Goal: Task Accomplishment & Management: Use online tool/utility

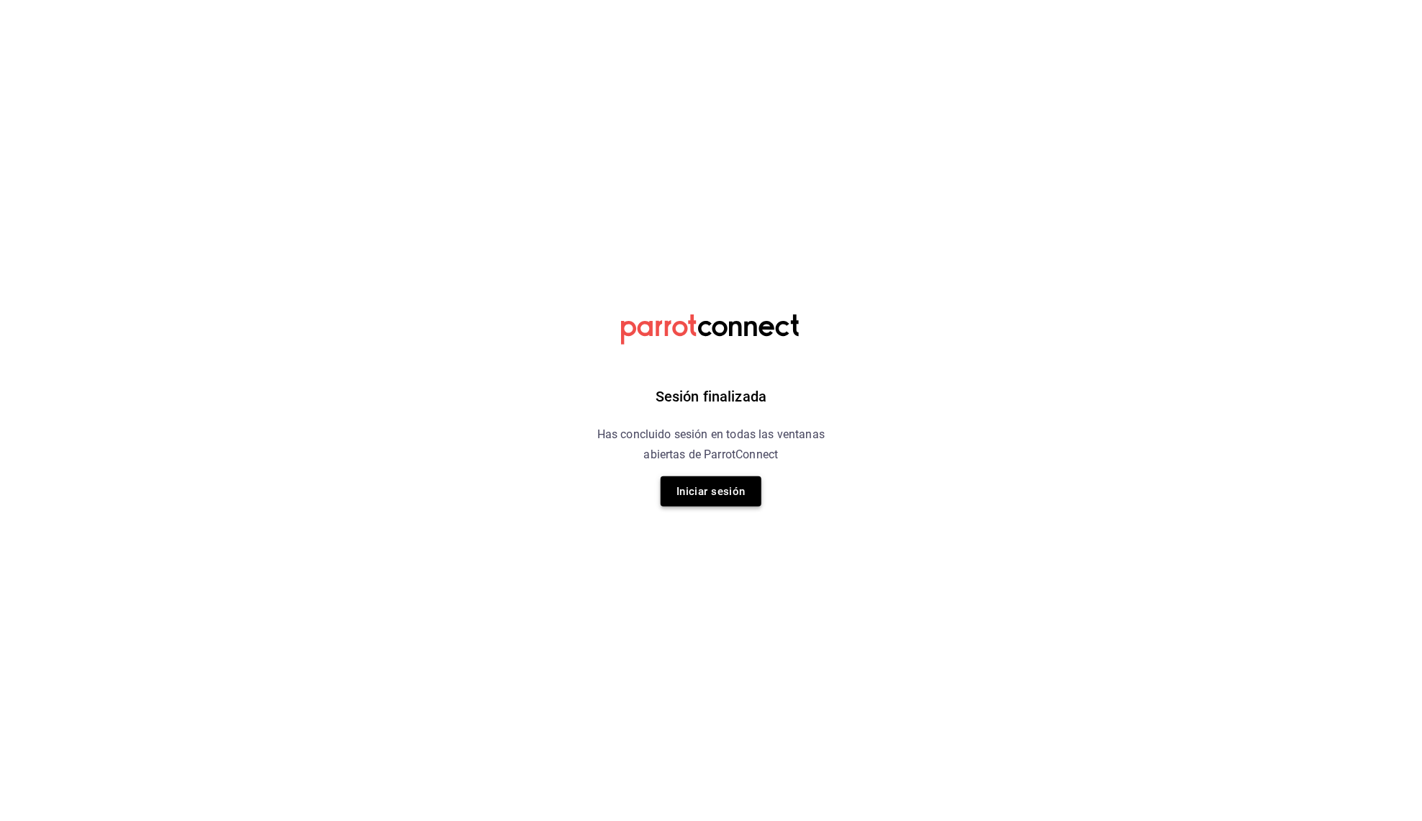
click at [716, 491] on button "Iniciar sesión" at bounding box center [710, 491] width 101 height 30
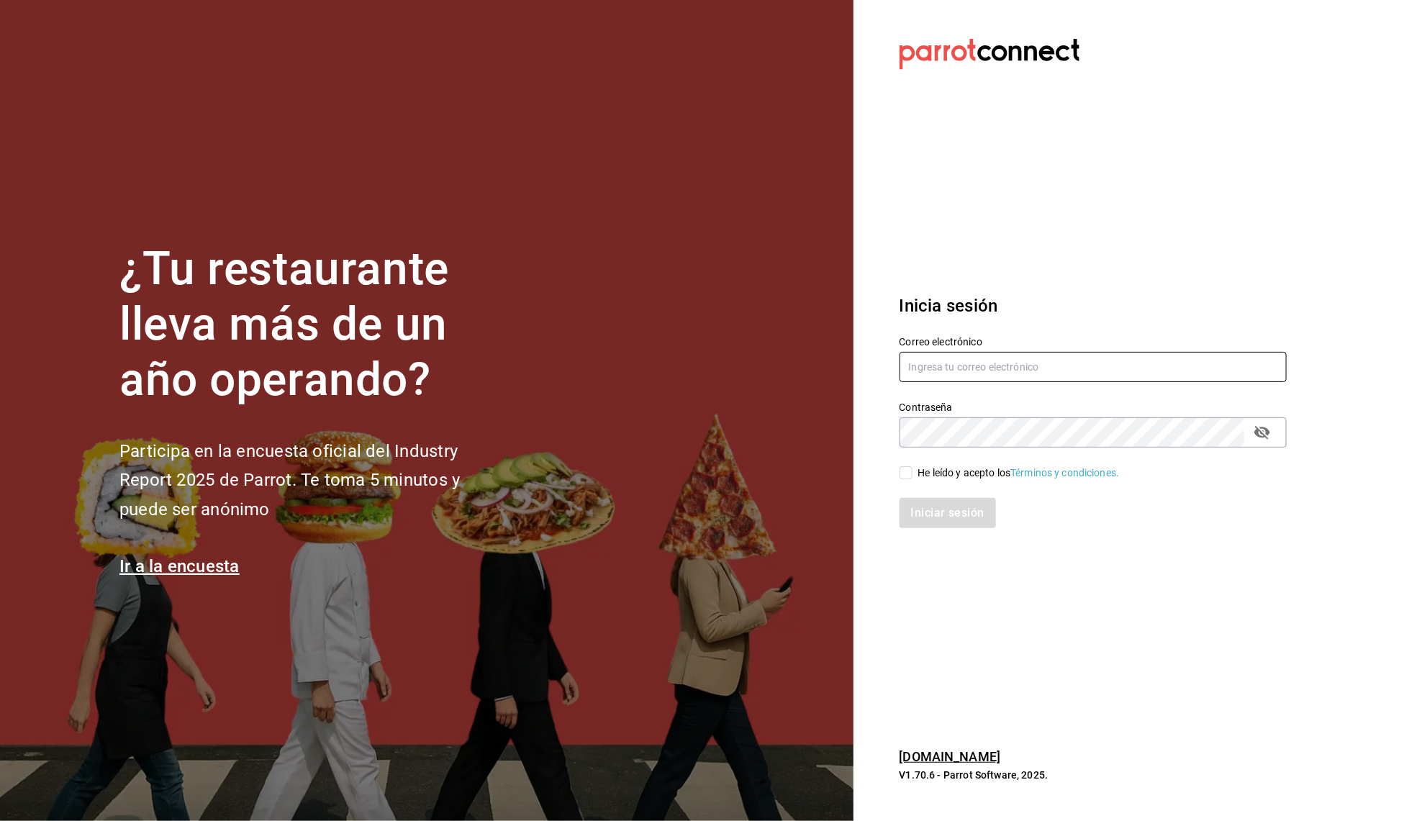
type input "[EMAIL_ADDRESS][DOMAIN_NAME]"
click at [906, 473] on input "He leído y acepto los Términos y condiciones." at bounding box center [905, 472] width 13 height 13
checkbox input "true"
click at [938, 516] on button "Iniciar sesión" at bounding box center [948, 513] width 98 height 30
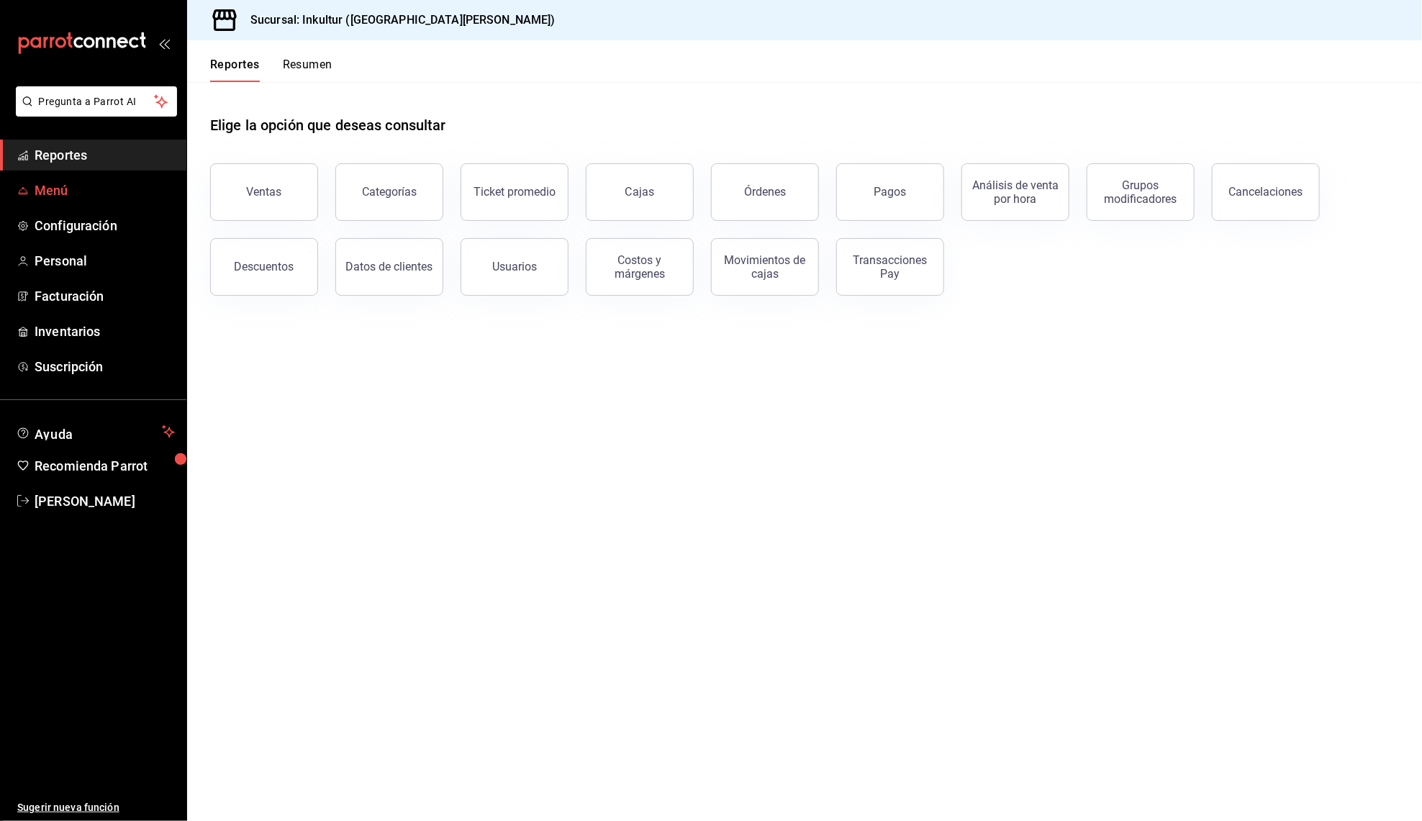
click at [83, 203] on link "Menú" at bounding box center [93, 190] width 186 height 31
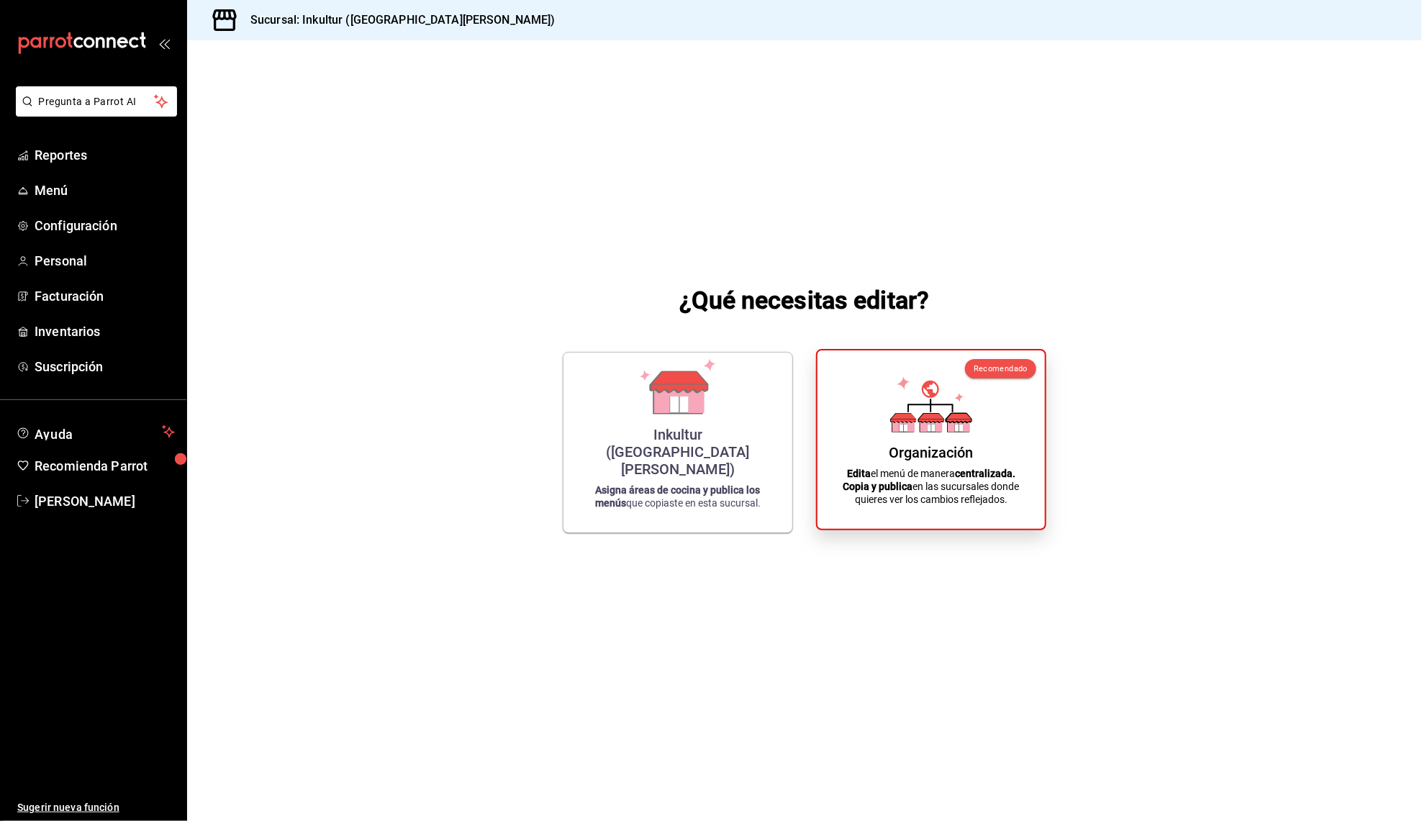
click at [917, 418] on icon at bounding box center [931, 404] width 82 height 56
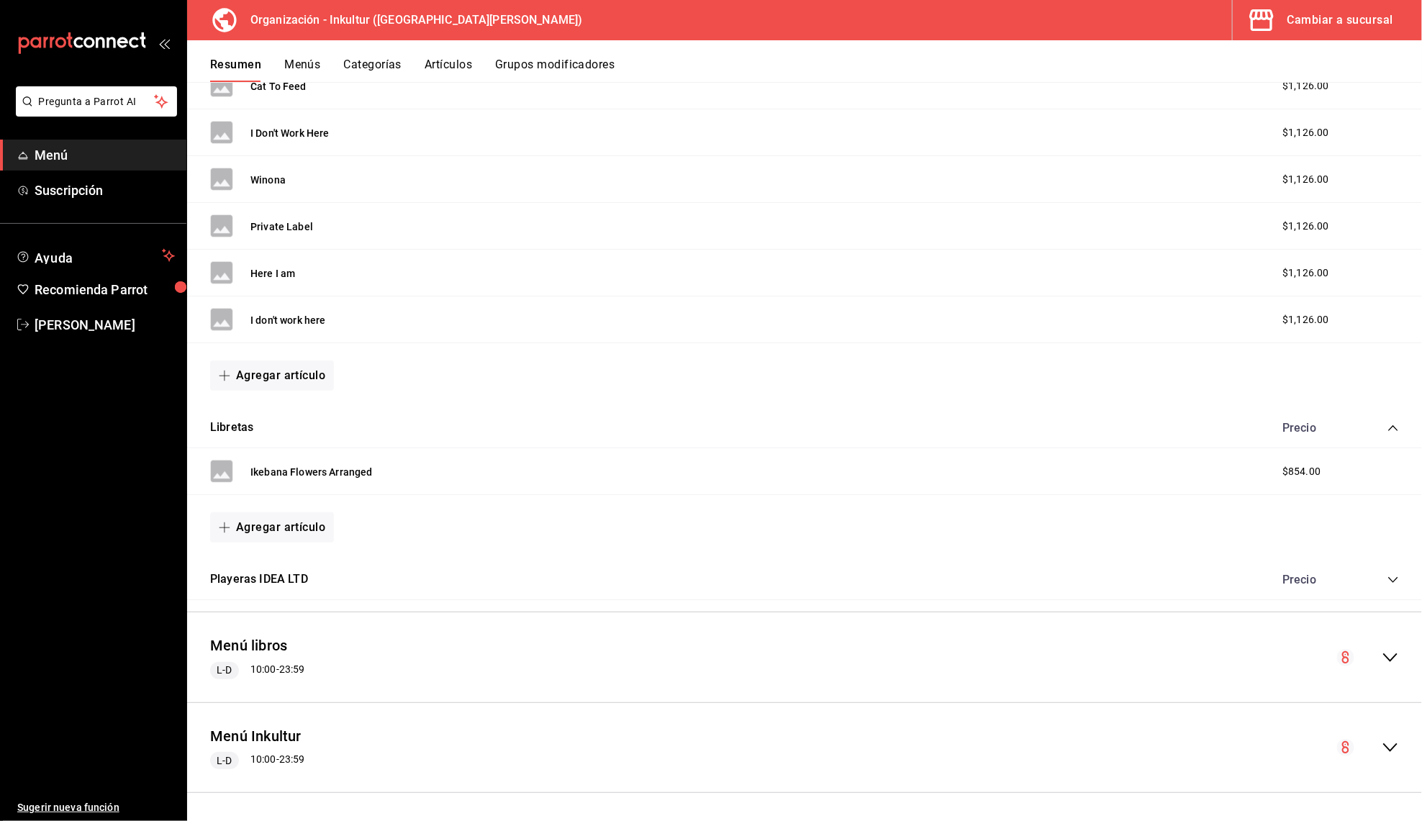
click at [1389, 751] on icon "collapse-menu-row" at bounding box center [1389, 747] width 17 height 17
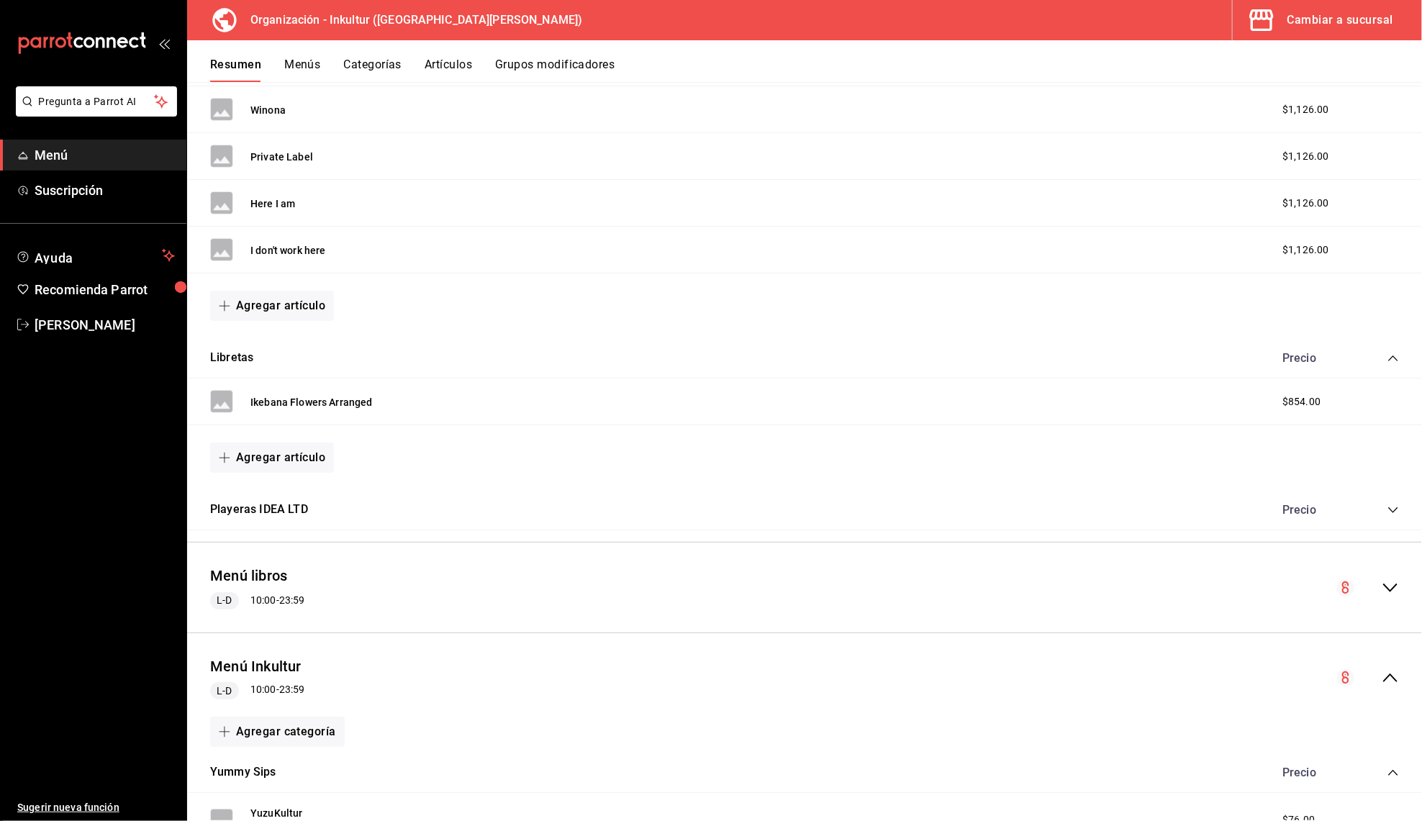
scroll to position [653, 0]
click at [1385, 583] on icon "collapse-menu-row" at bounding box center [1389, 588] width 17 height 17
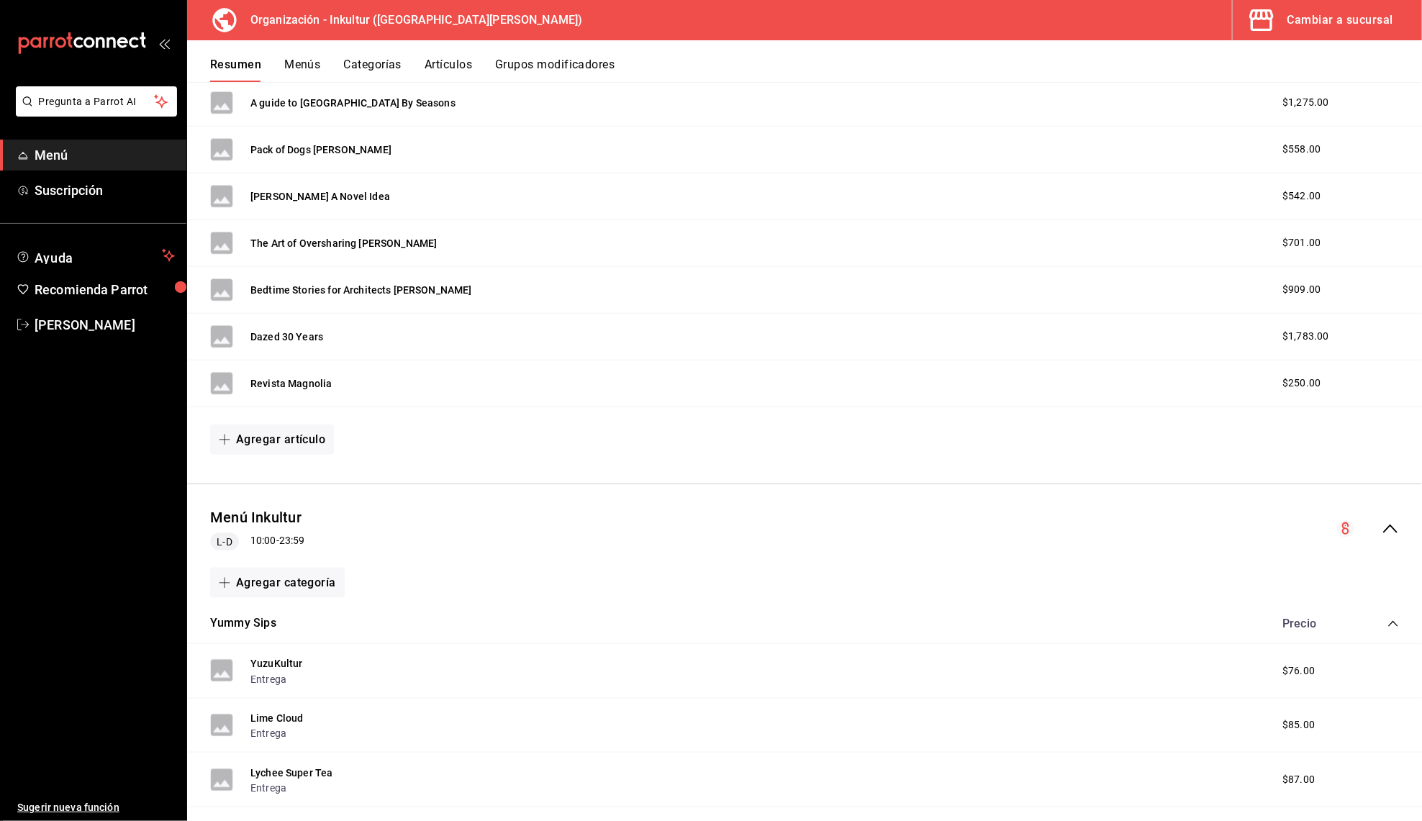
scroll to position [6763, 0]
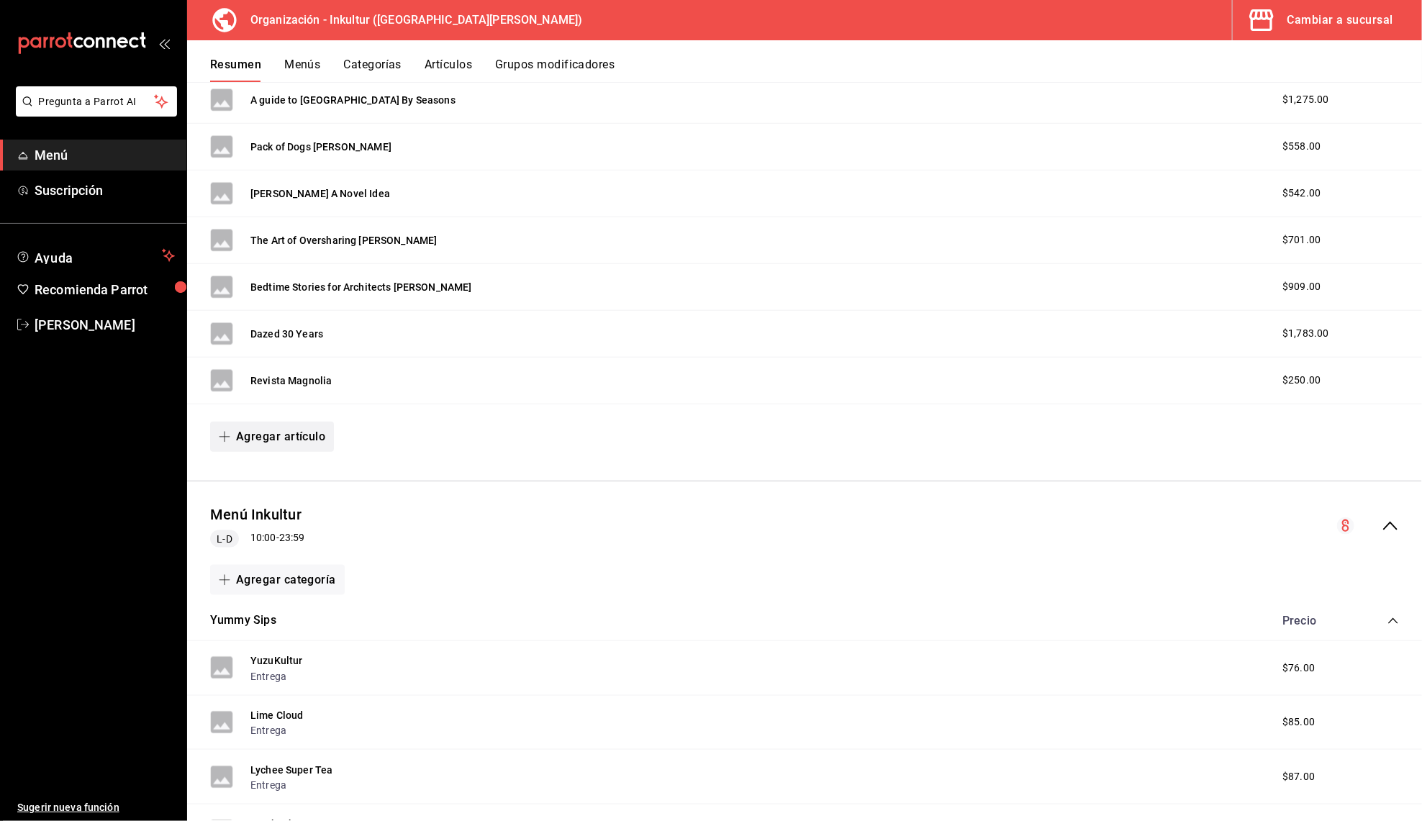
click at [242, 442] on button "Agregar artículo" at bounding box center [272, 437] width 124 height 30
click at [287, 516] on li "Artículo nuevo" at bounding box center [266, 520] width 113 height 35
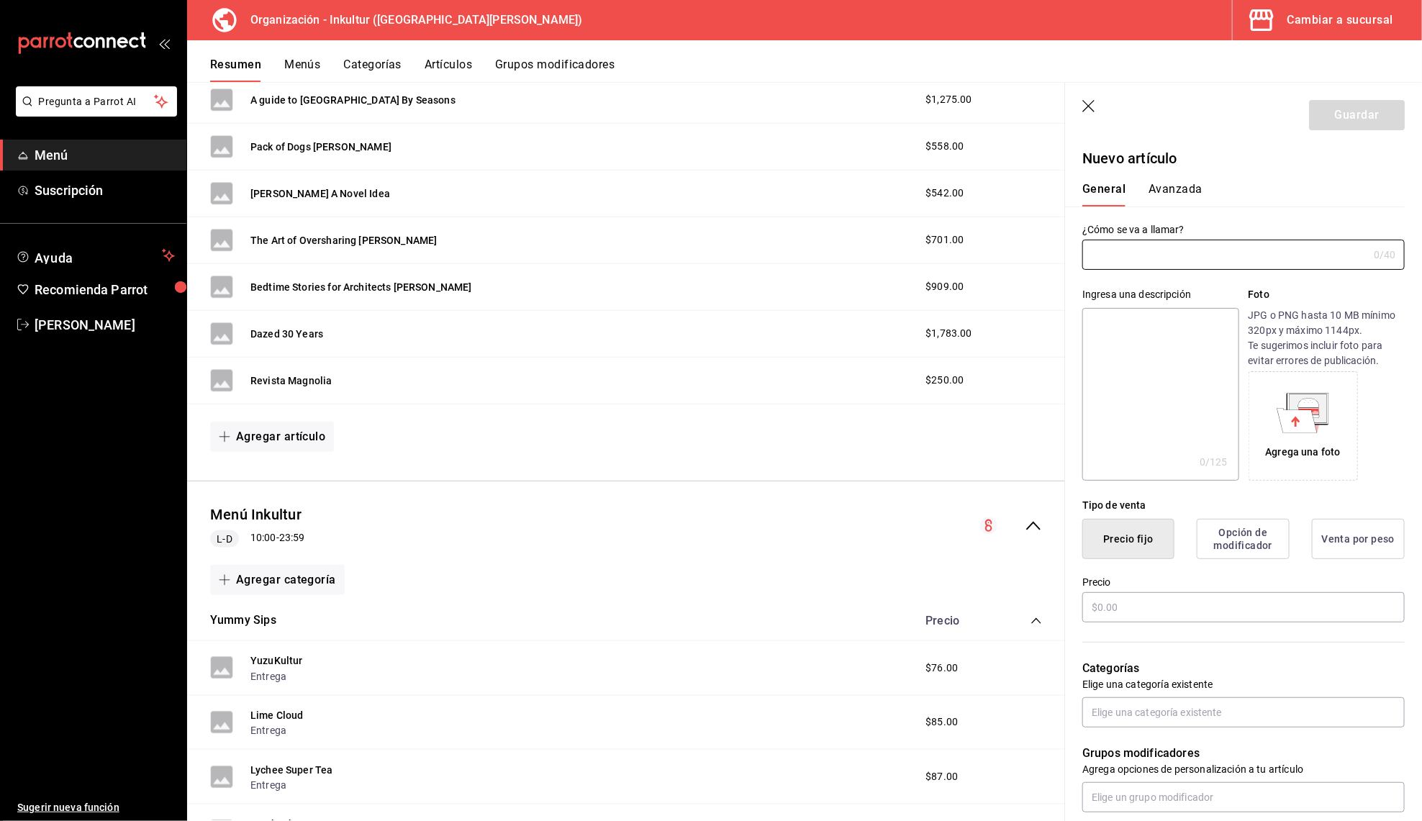
type input "AR-1758227880211"
type input "freedom magazine"
click at [1130, 600] on input "text" at bounding box center [1243, 607] width 322 height 30
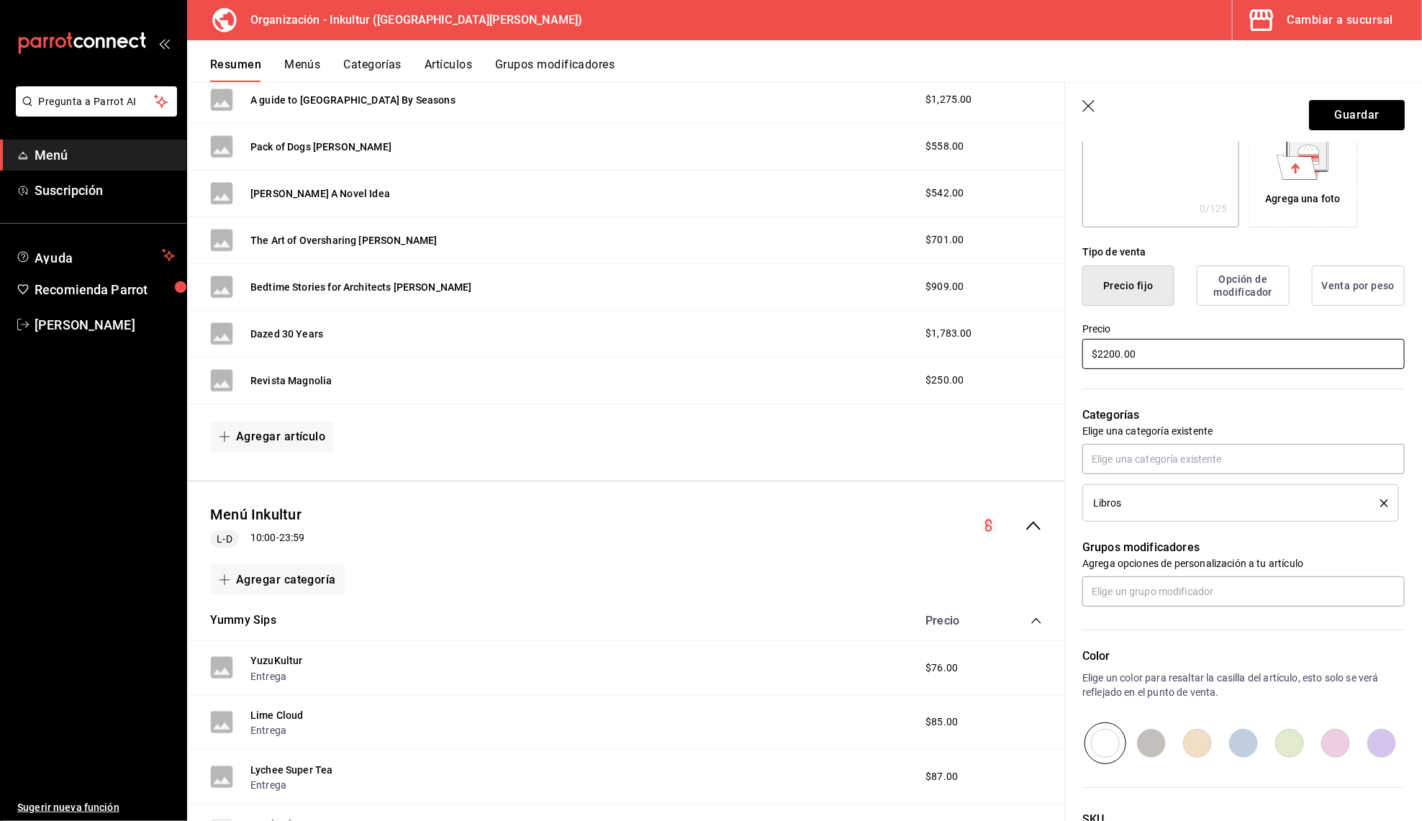
scroll to position [262, 0]
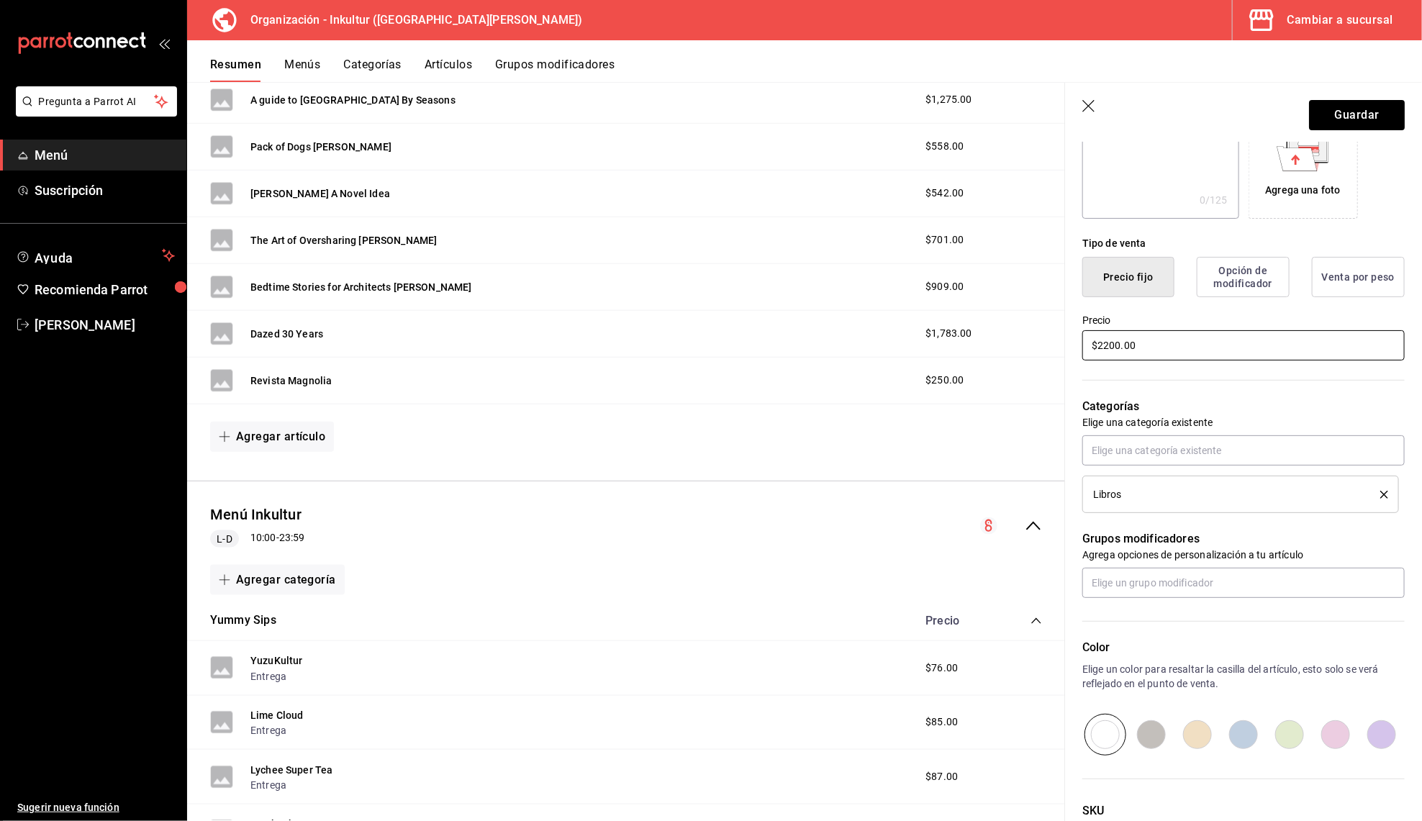
type input "$2200.00"
click at [1294, 496] on div "Libros" at bounding box center [1240, 494] width 295 height 16
click at [1302, 486] on div "Libros" at bounding box center [1240, 494] width 295 height 16
click at [1349, 489] on div "Libros" at bounding box center [1225, 494] width 265 height 10
click at [1131, 489] on div "Libros" at bounding box center [1225, 494] width 265 height 10
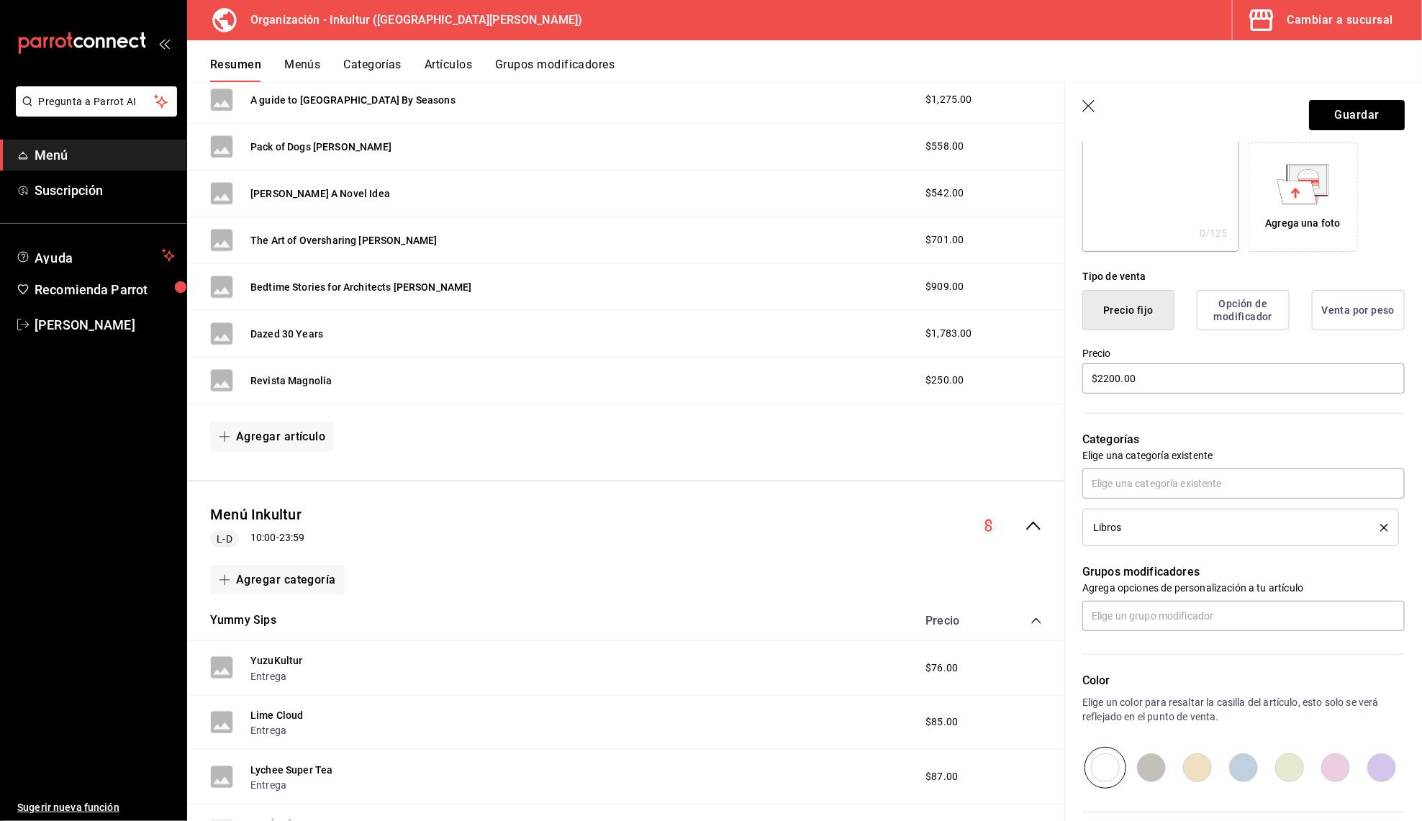
scroll to position [243, 0]
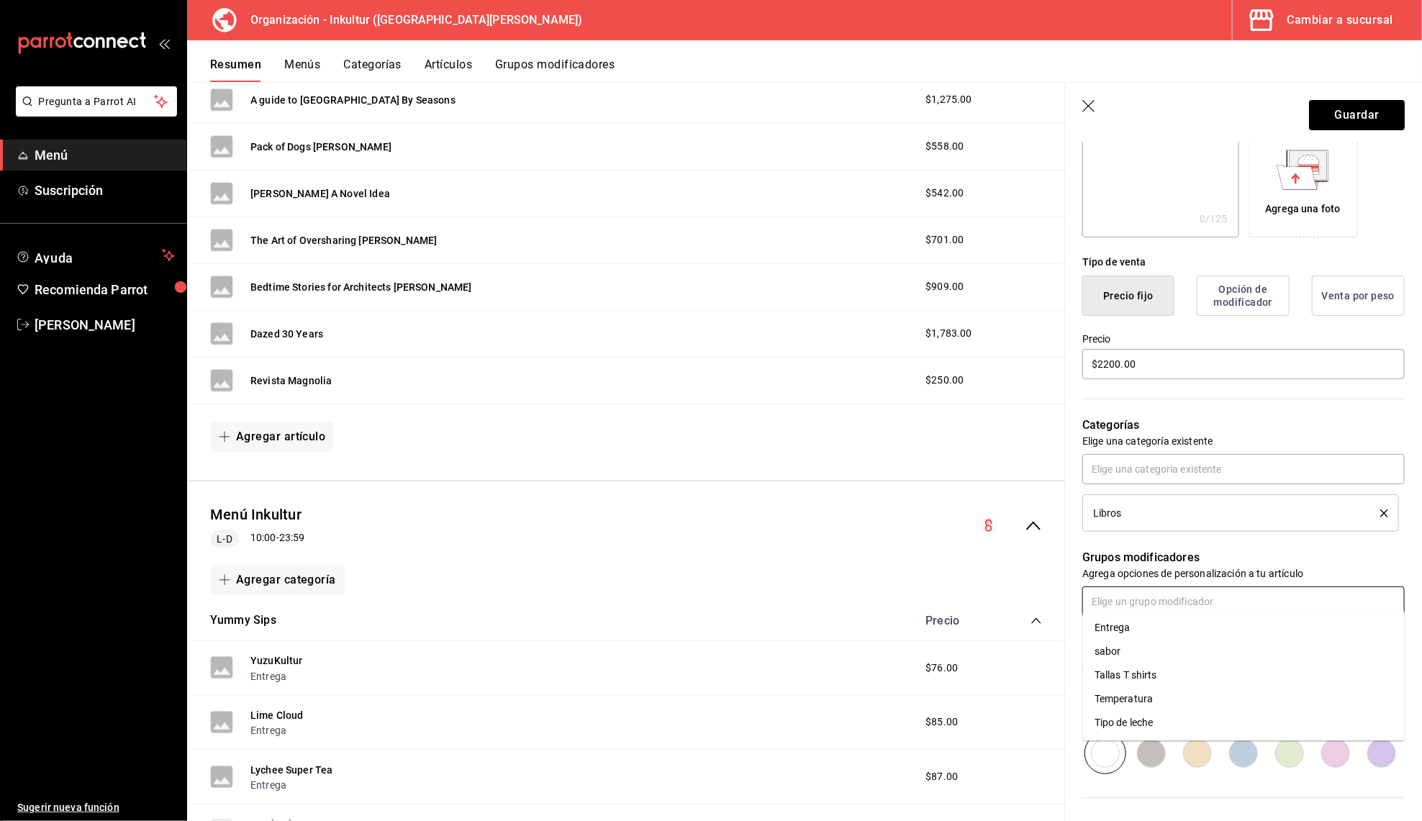
click at [1307, 592] on input "text" at bounding box center [1243, 601] width 322 height 30
click at [1310, 532] on div "Grupos modificadores Agrega opciones de personalización a tu artículo" at bounding box center [1235, 574] width 340 height 85
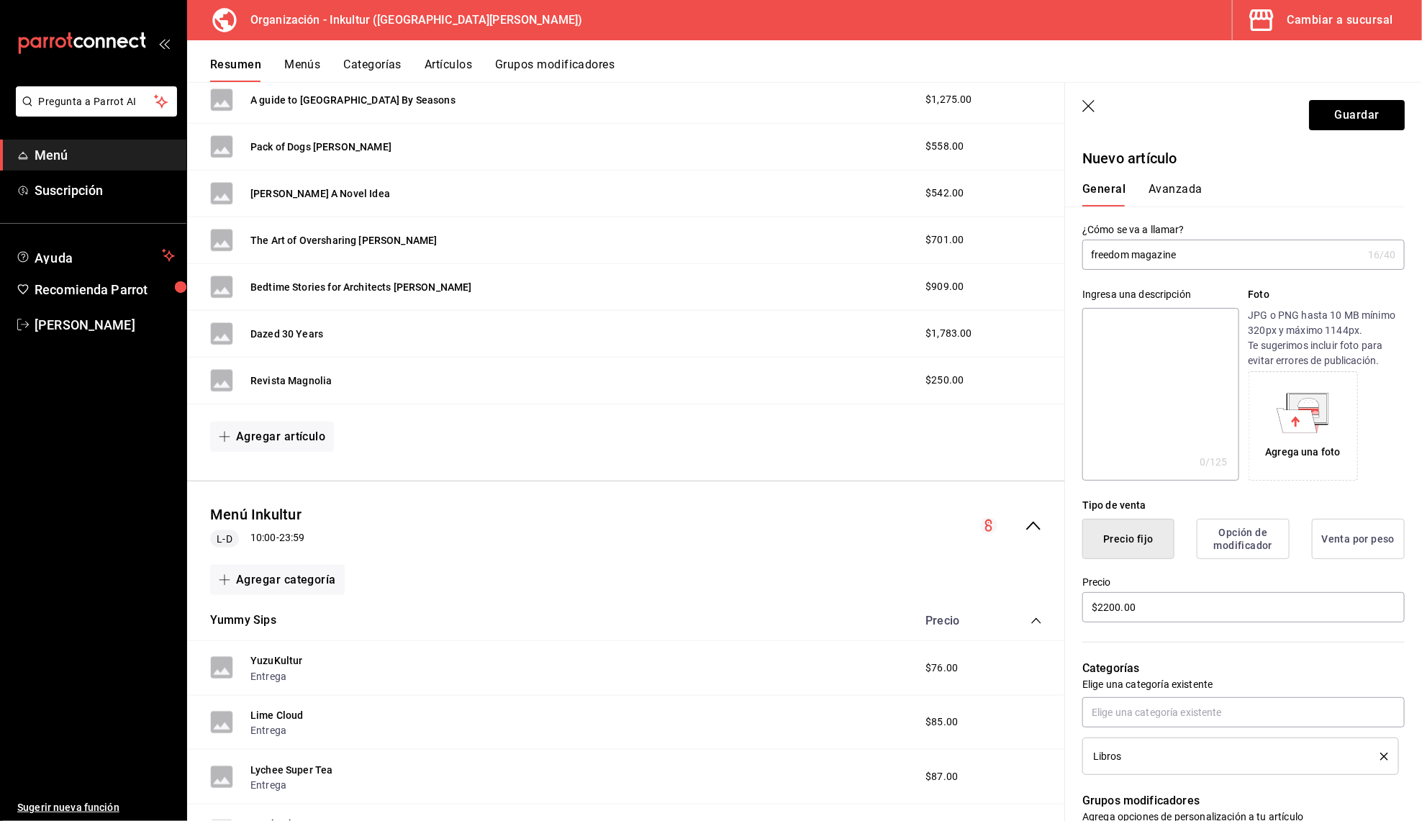
scroll to position [0, 0]
click at [1190, 194] on button "Avanzada" at bounding box center [1175, 194] width 54 height 24
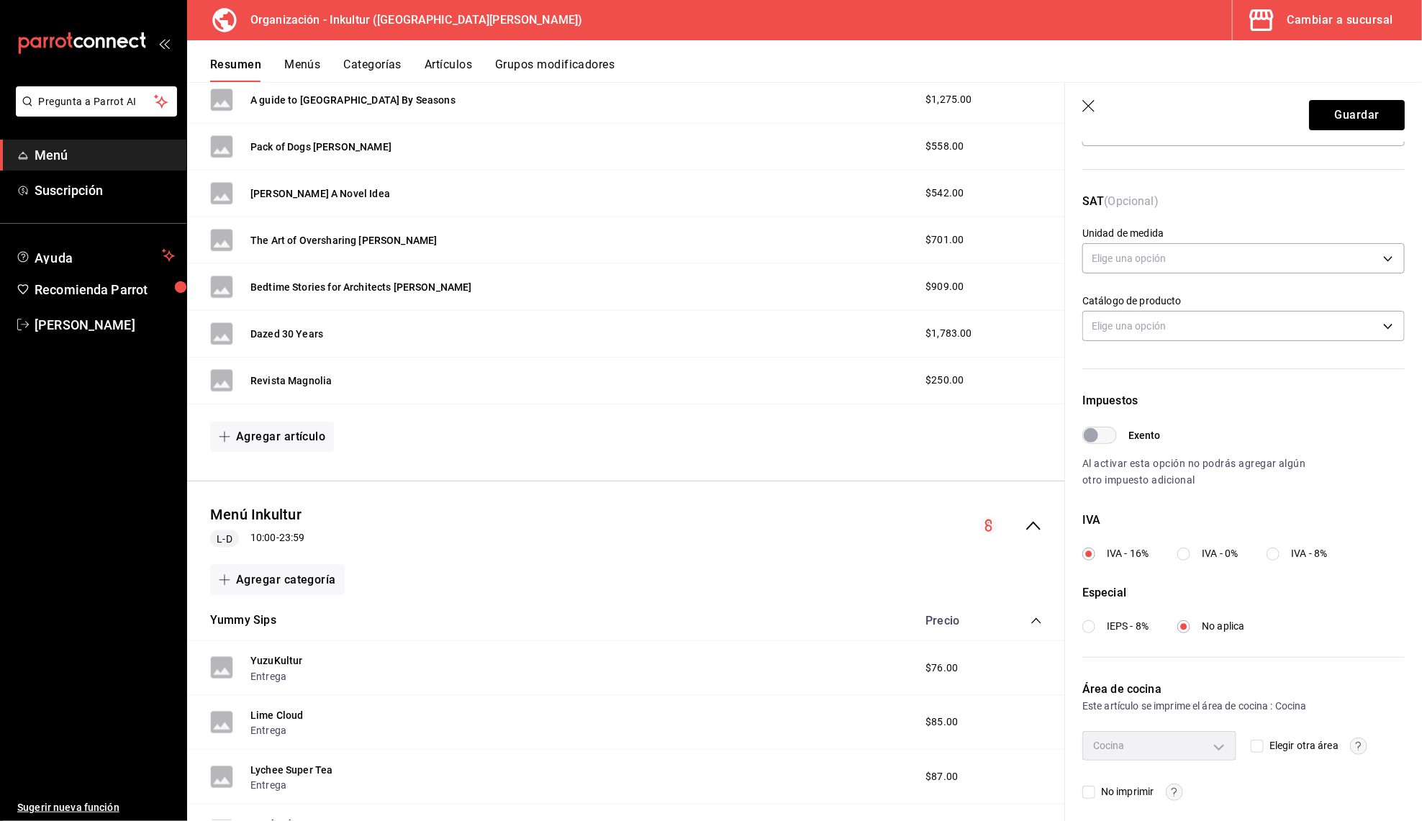
scroll to position [186, 0]
click at [1187, 538] on div "IVA IVA - 16% IVA - 0% IVA - 8%" at bounding box center [1243, 538] width 322 height 50
click at [1187, 550] on input "IVA - 0%" at bounding box center [1183, 555] width 13 height 13
radio input "true"
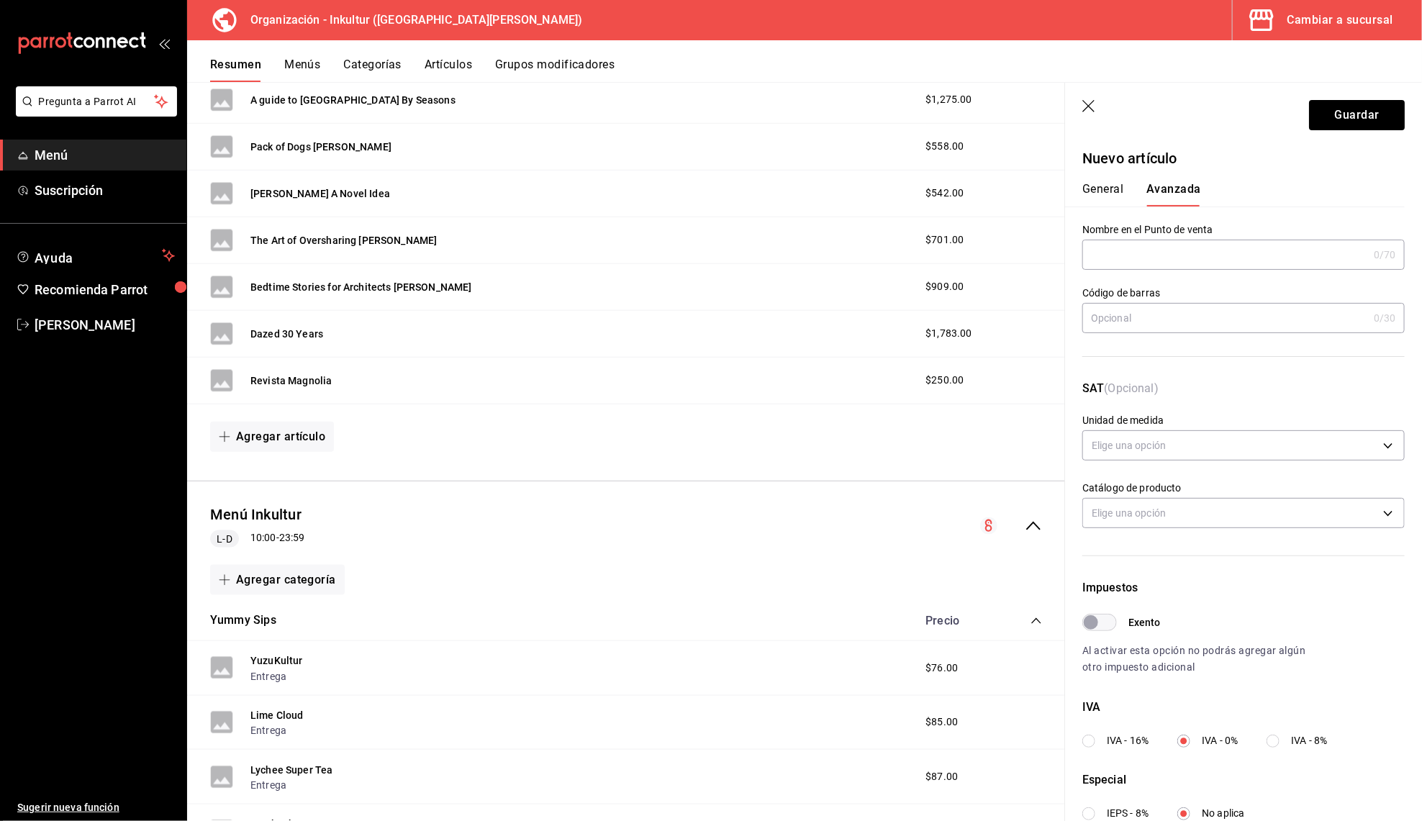
scroll to position [0, 0]
click at [1358, 116] on button "Guardar" at bounding box center [1357, 115] width 96 height 30
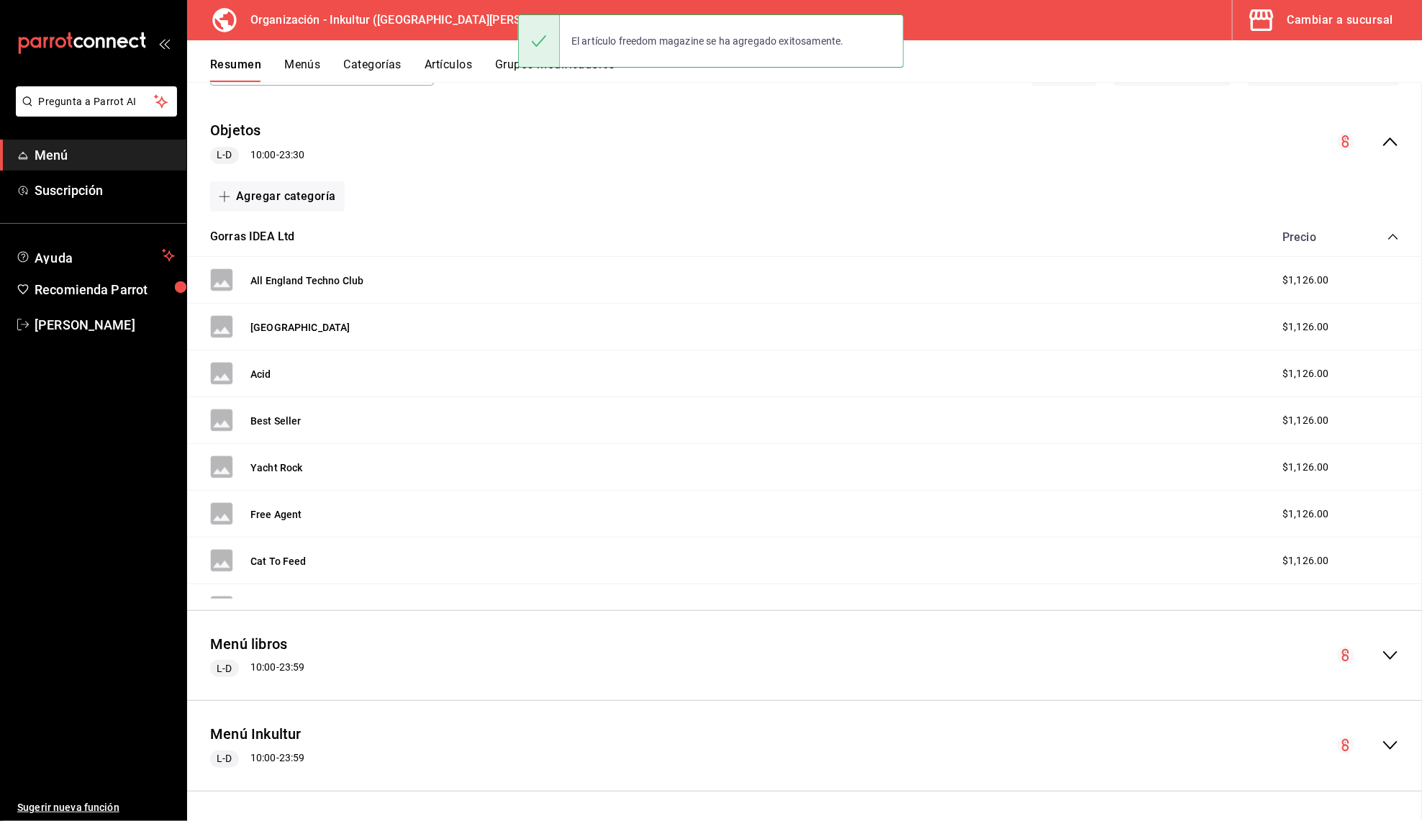
scroll to position [107, 0]
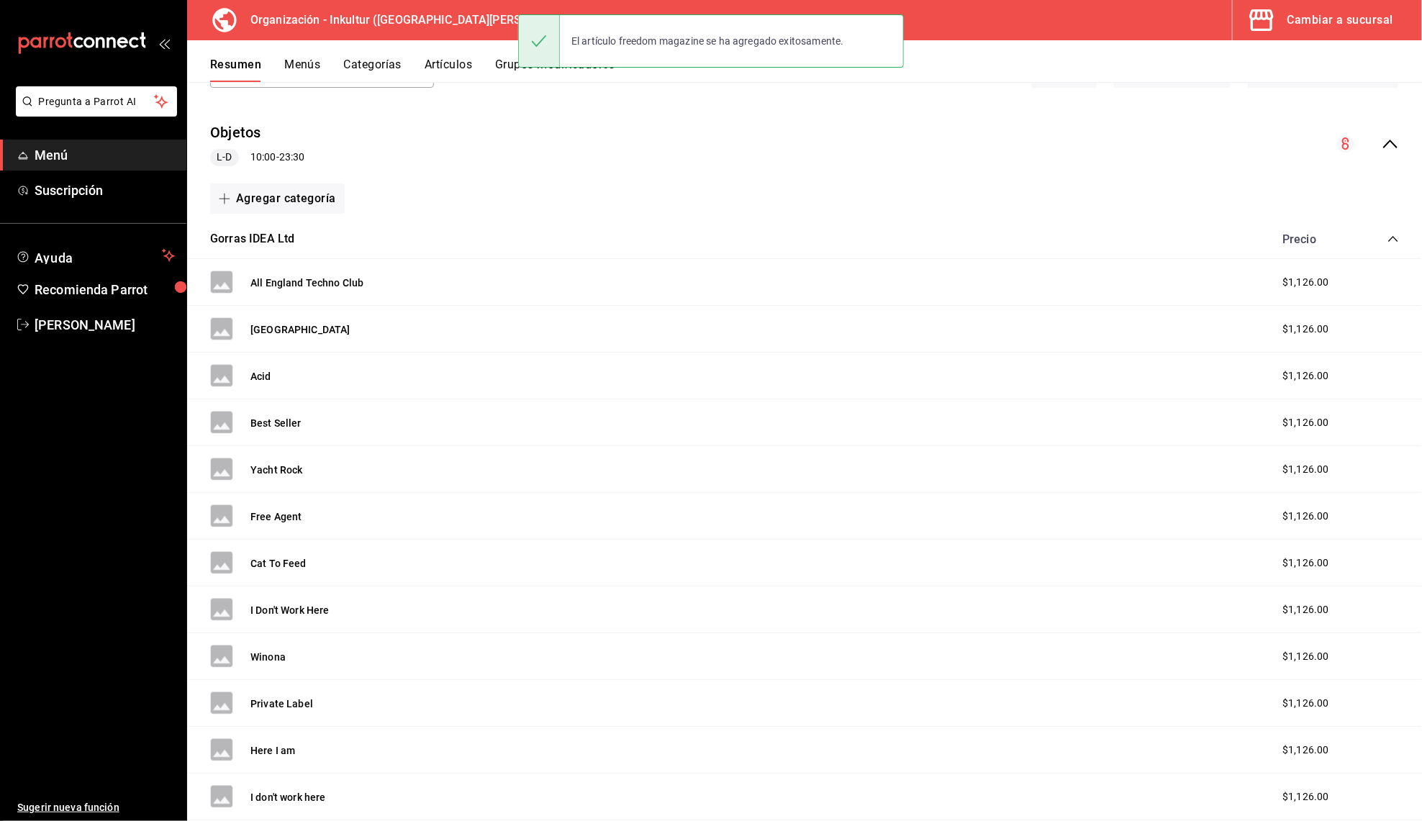
click at [309, 63] on button "Menús" at bounding box center [302, 70] width 36 height 24
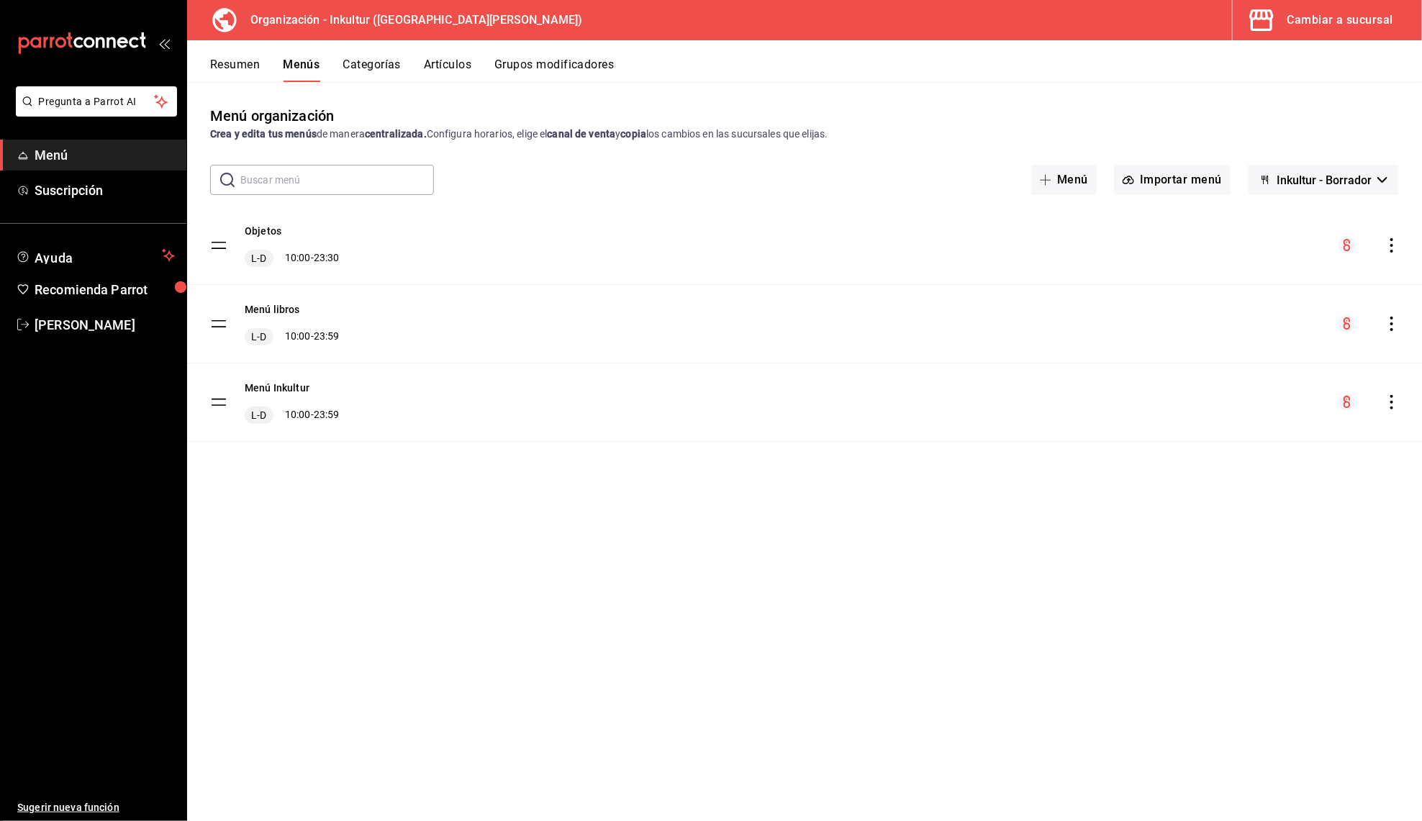
click at [1395, 315] on div "menu-maker-table" at bounding box center [1368, 323] width 60 height 17
click at [1392, 319] on icon "actions" at bounding box center [1391, 324] width 14 height 14
click at [1277, 407] on span "Copiar en otra sucursal" at bounding box center [1279, 414] width 176 height 15
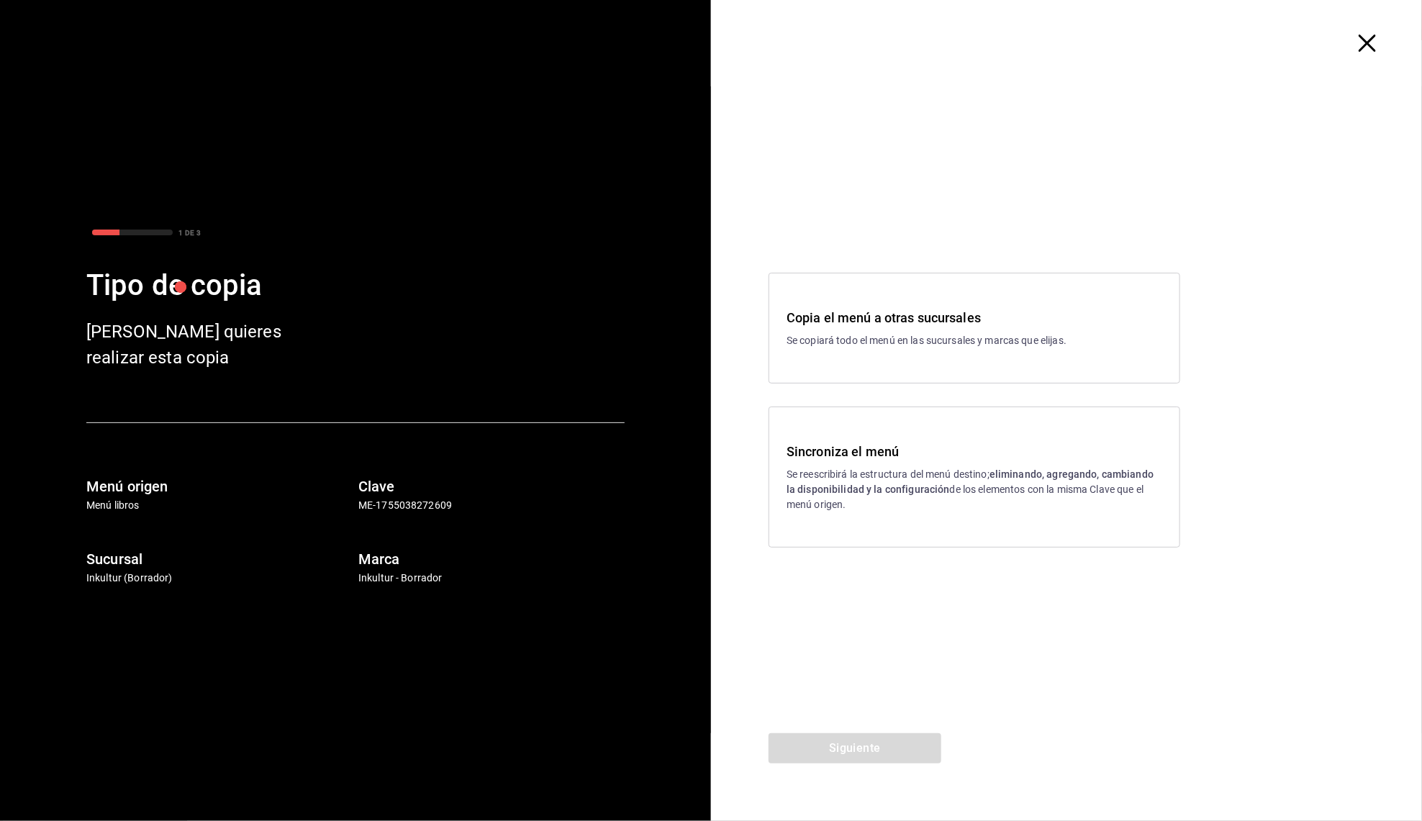
click at [831, 464] on div "Sincroniza el menú Se reescribirá la estructura del menú destino; eliminando, a…" at bounding box center [974, 477] width 376 height 71
click at [823, 746] on button "Siguiente" at bounding box center [854, 748] width 173 height 30
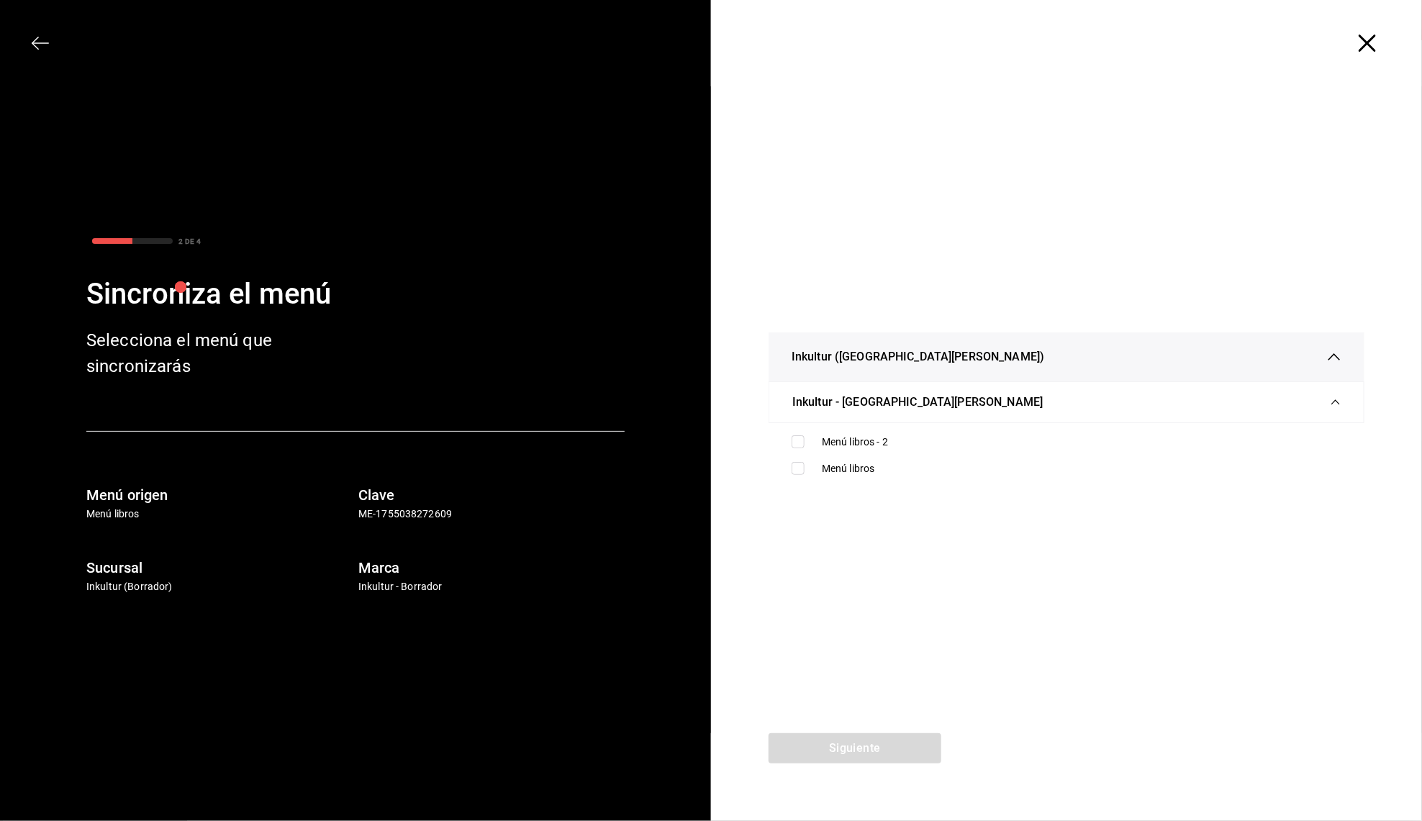
click at [797, 404] on span "Inkultur - San Pedro" at bounding box center [917, 402] width 250 height 17
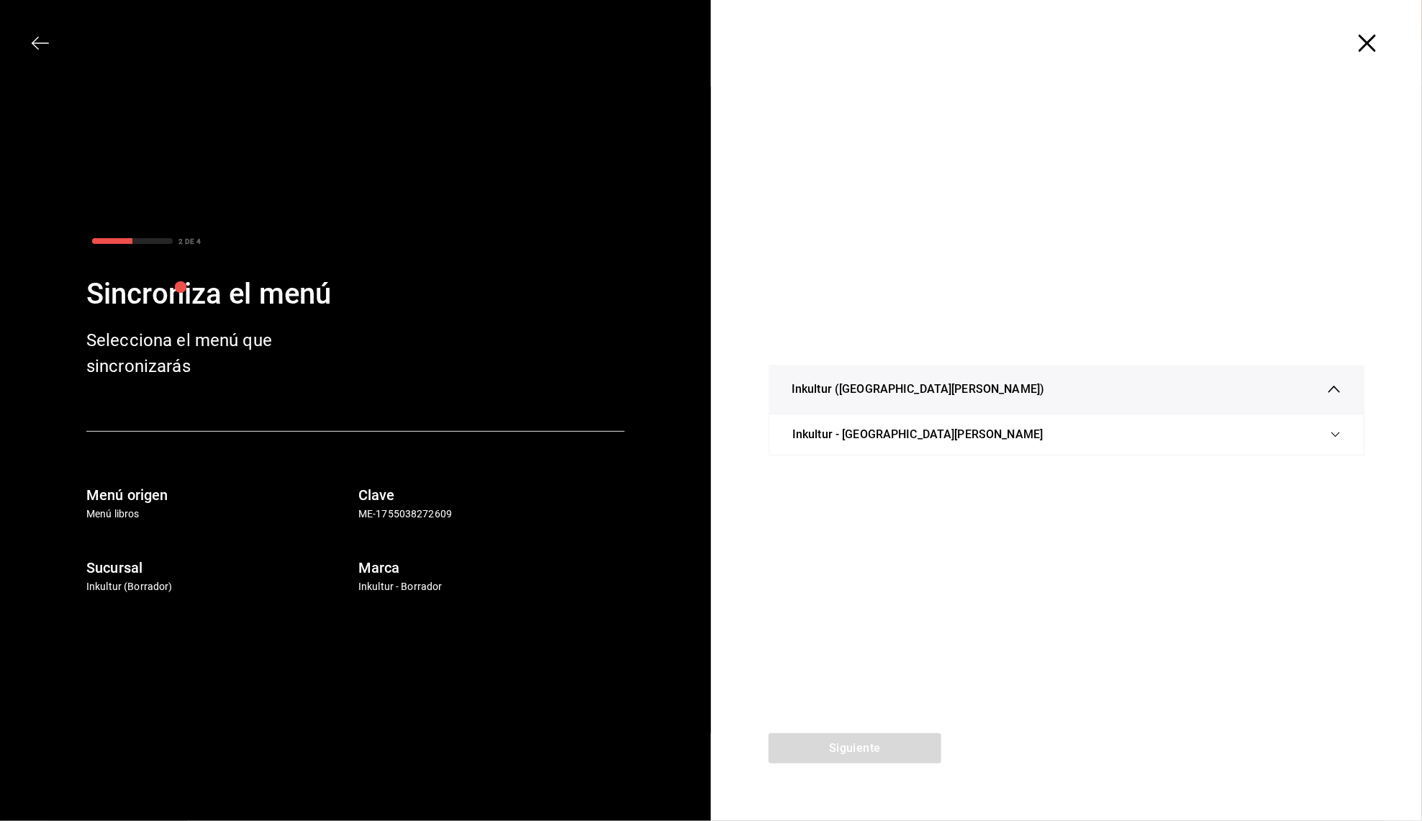
click at [790, 433] on div "Inkultur - San Pedro" at bounding box center [1066, 435] width 596 height 42
click at [807, 442] on div "Inkultur - San Pedro" at bounding box center [1066, 434] width 548 height 40
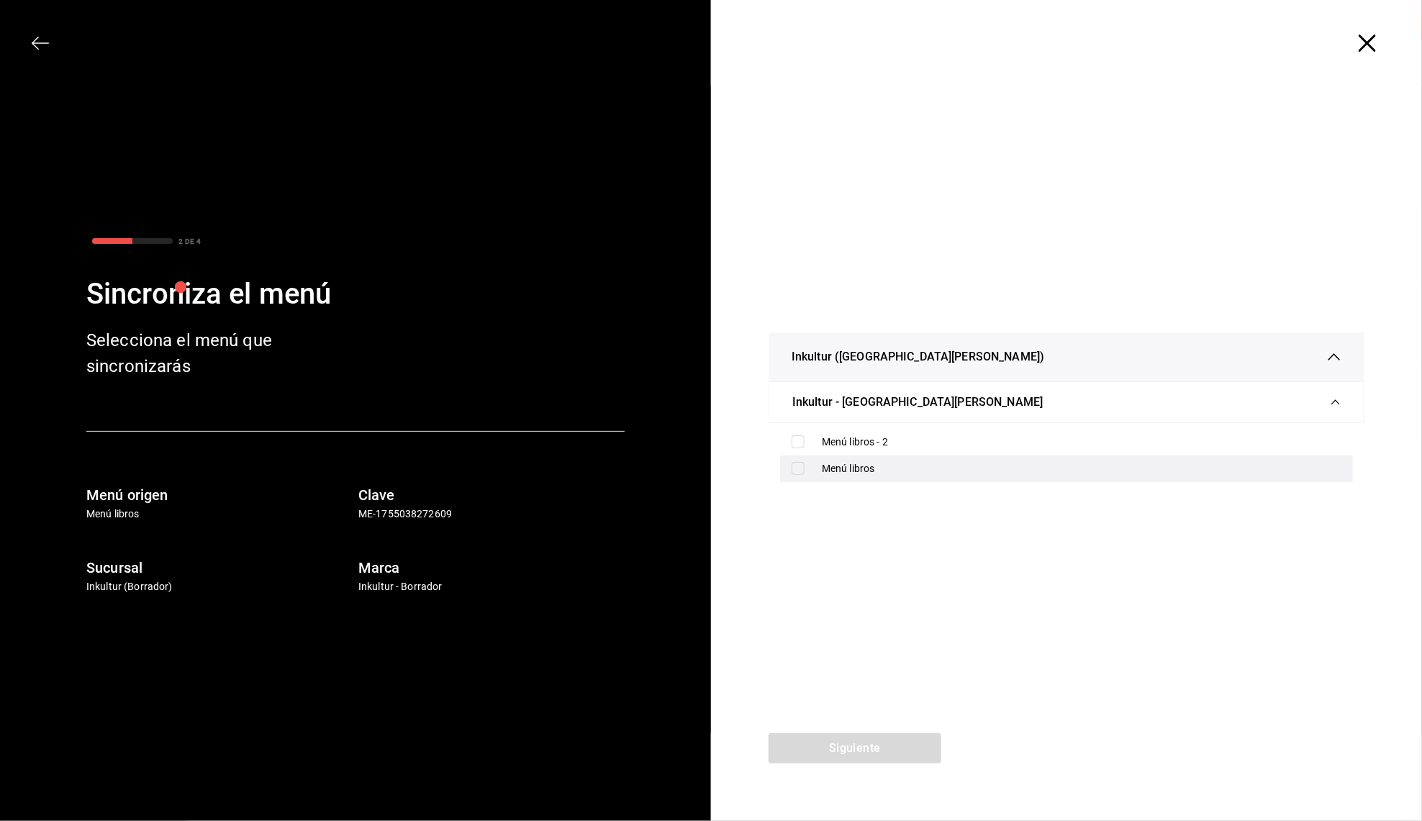
click at [799, 476] on div "Menú libros" at bounding box center [1066, 468] width 573 height 27
checkbox input "true"
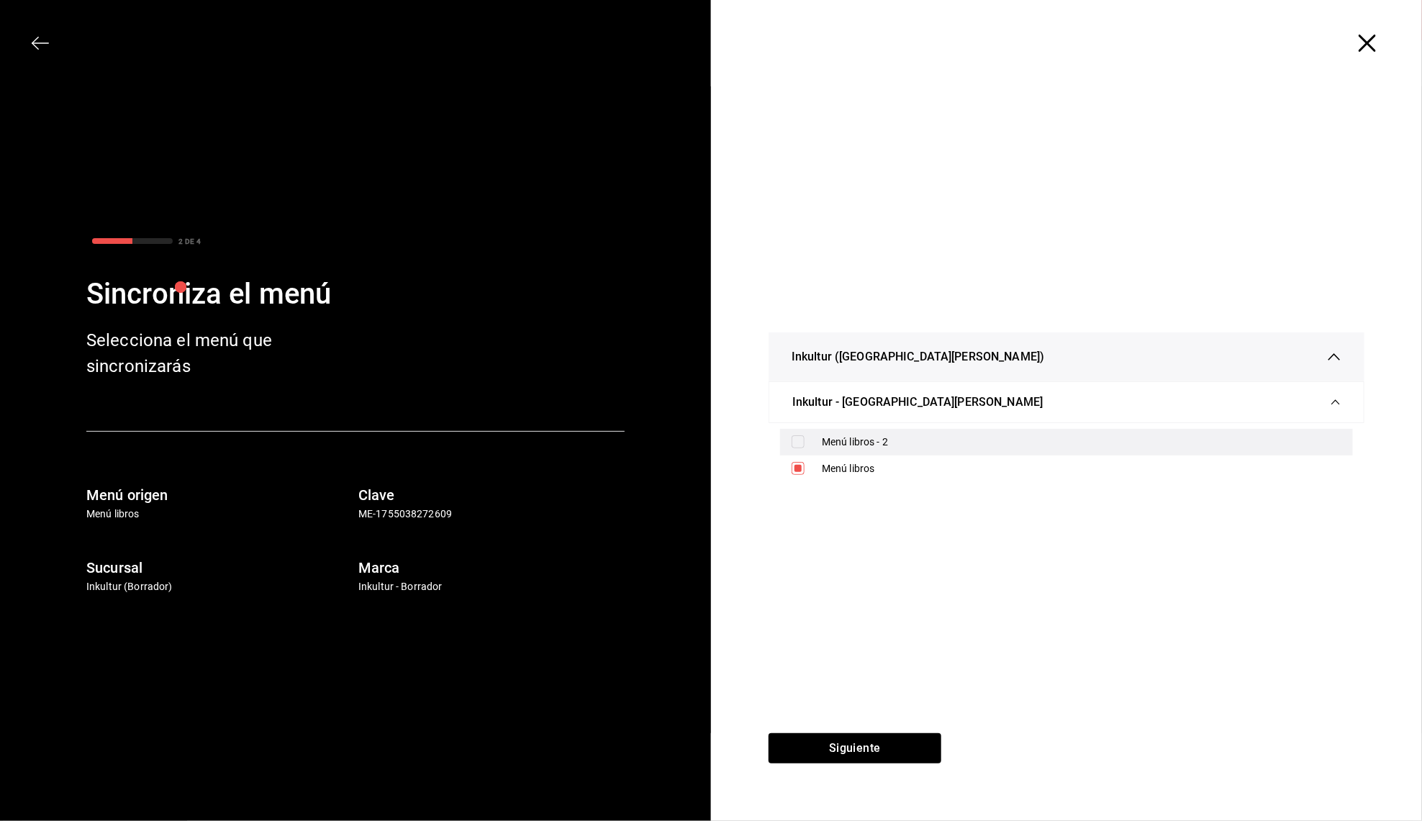
click at [799, 442] on input "checkbox" at bounding box center [797, 441] width 13 height 13
checkbox input "true"
click at [855, 760] on button "Siguiente" at bounding box center [854, 748] width 173 height 30
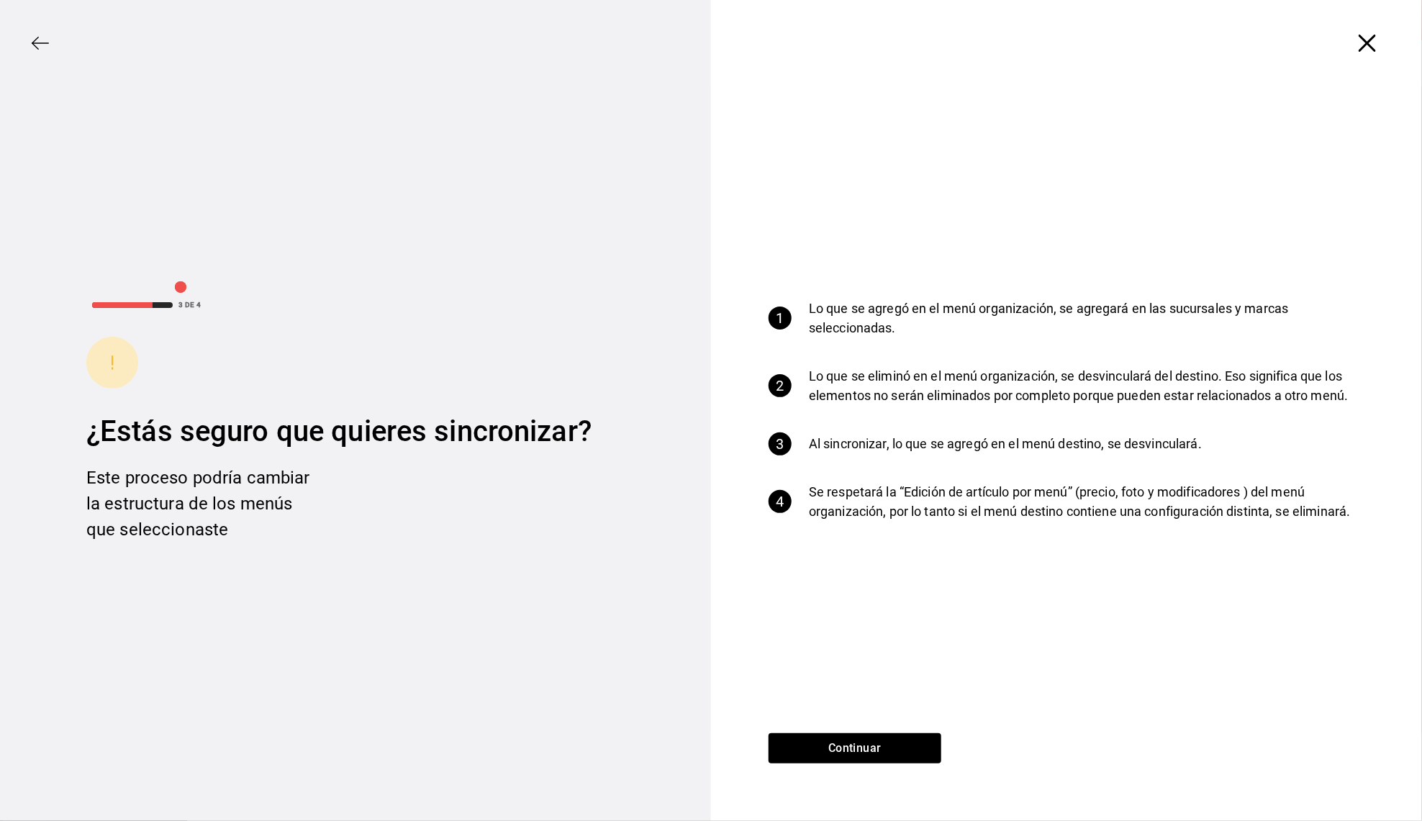
click at [876, 771] on div "Continuar" at bounding box center [855, 777] width 288 height 88
click at [876, 760] on button "Continuar" at bounding box center [854, 748] width 173 height 30
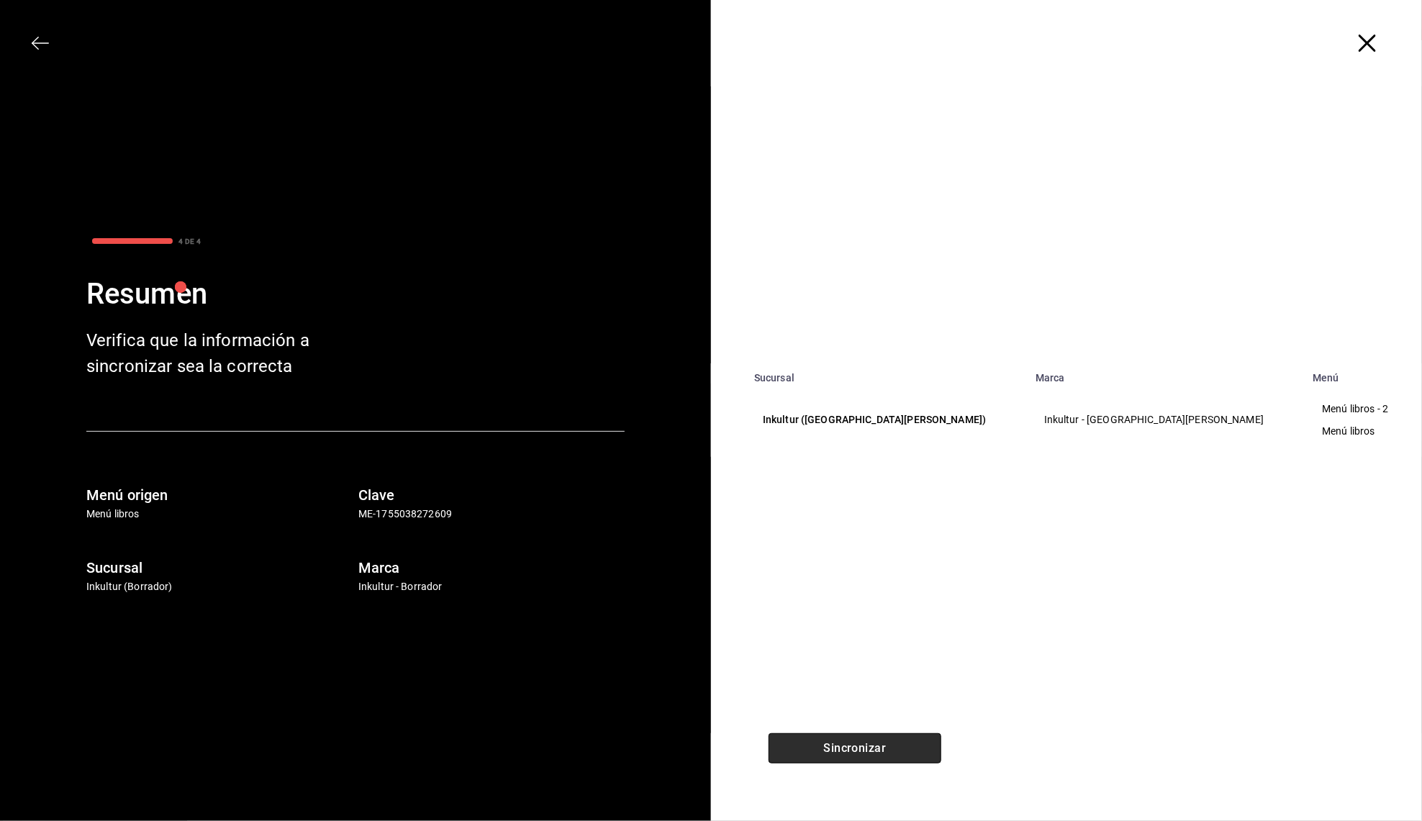
click at [876, 760] on button "Sincronizar" at bounding box center [854, 748] width 173 height 30
